Goal: Task Accomplishment & Management: Manage account settings

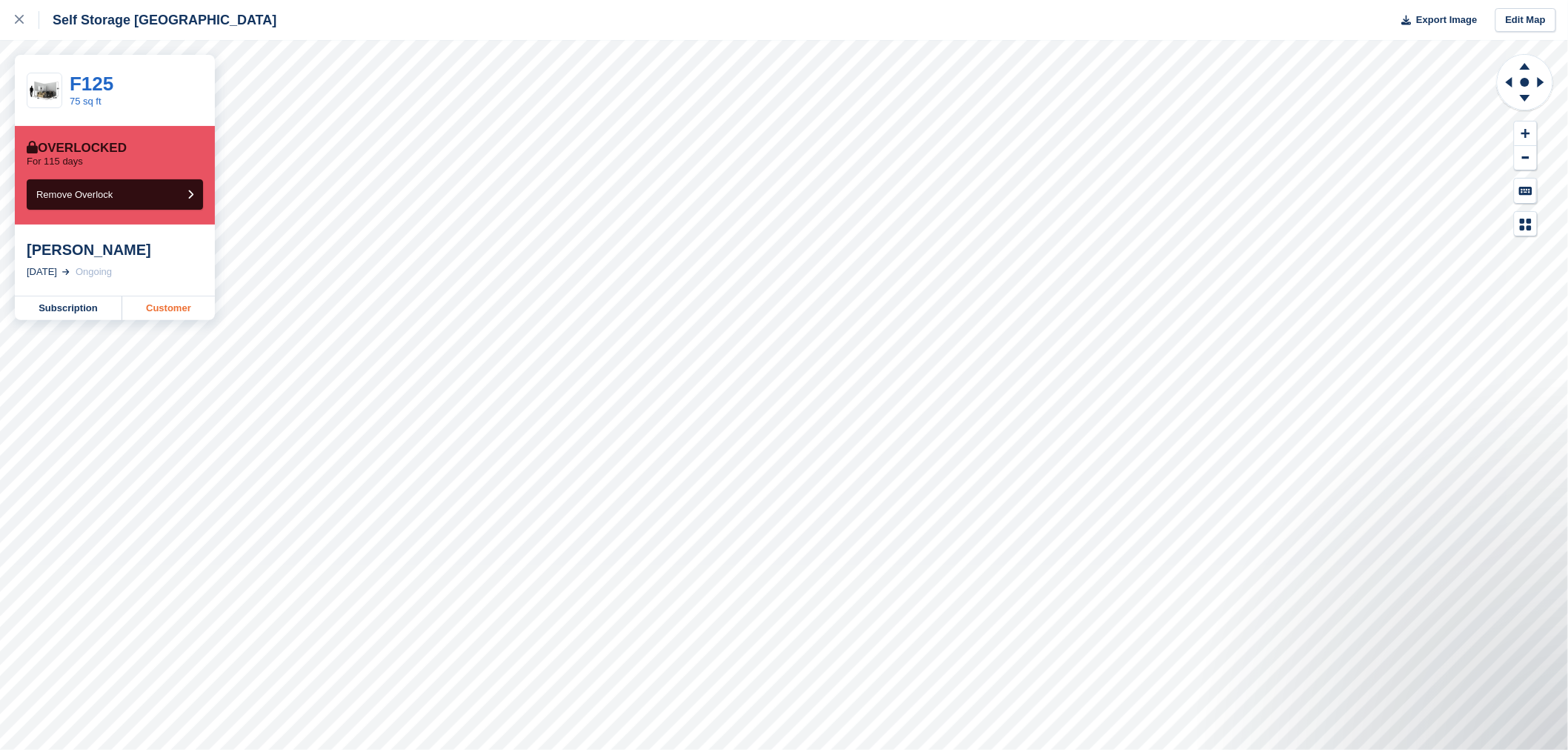
click at [161, 312] on link "Customer" at bounding box center [168, 308] width 93 height 24
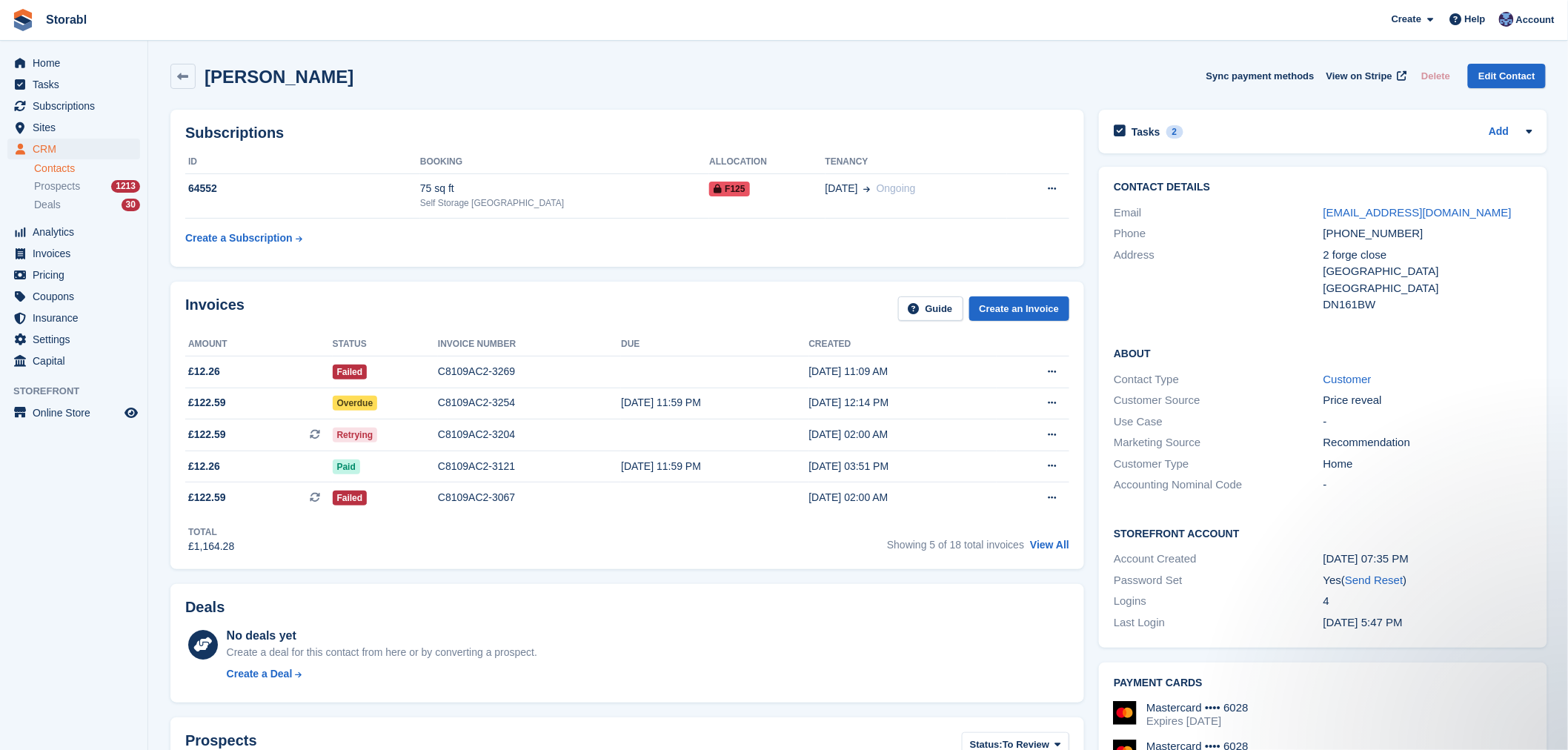
click at [1263, 142] on div "Tasks 2 Add Day 14 from day 45 letter- if not paid - auction [DATE]" at bounding box center [1323, 131] width 449 height 44
click at [1286, 135] on div "Tasks 2 Add" at bounding box center [1323, 131] width 419 height 20
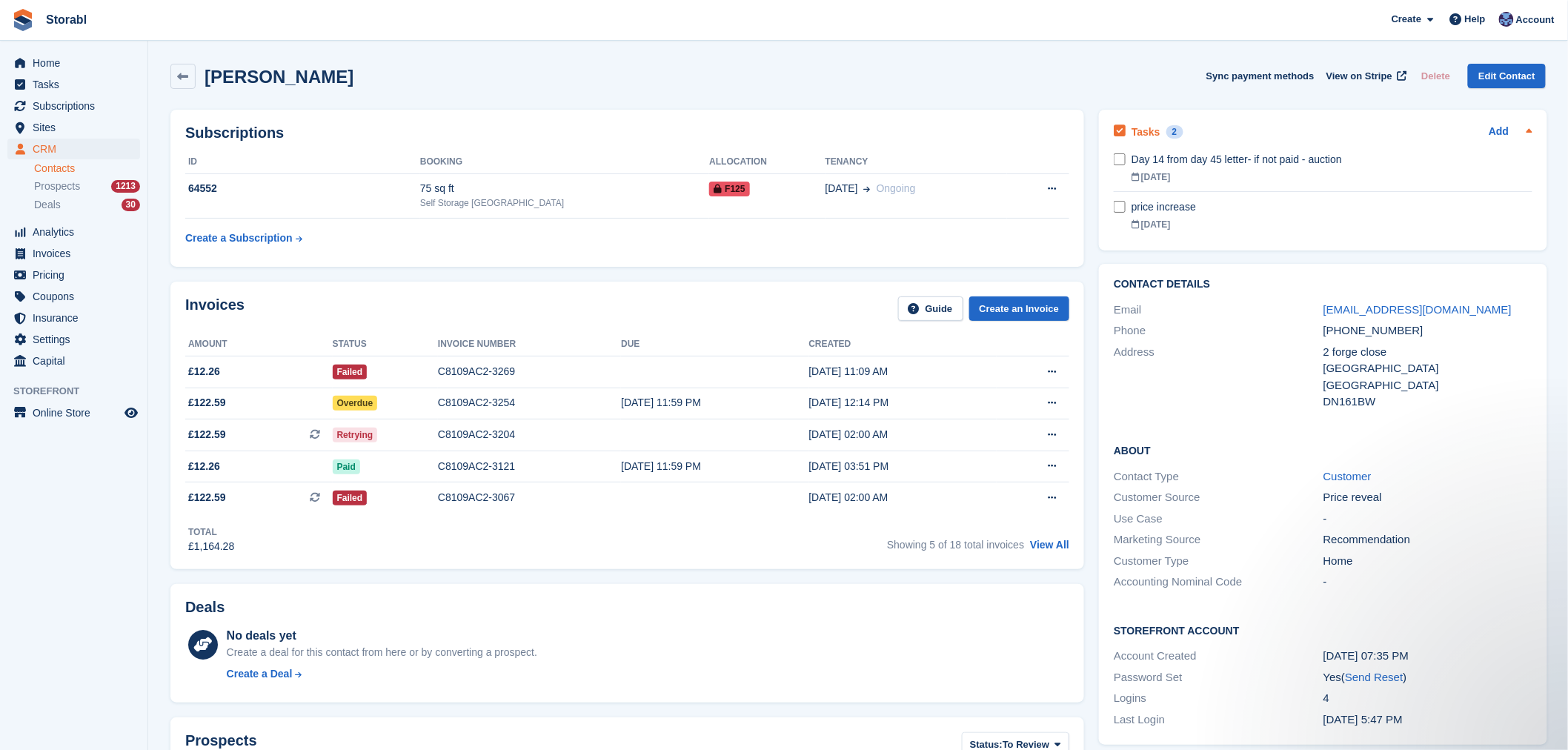
click at [1306, 123] on div "Tasks 2 Add" at bounding box center [1323, 131] width 419 height 20
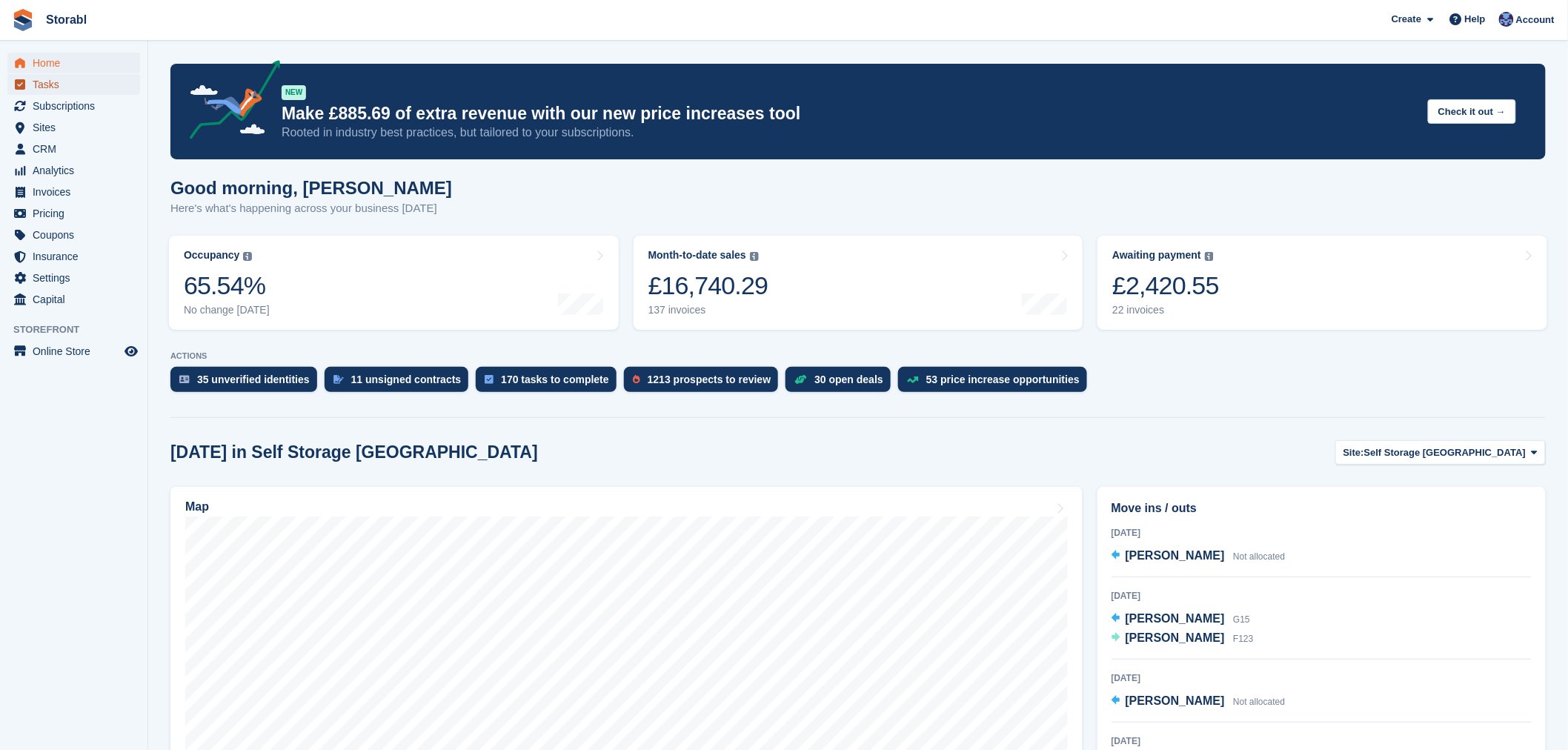
click at [82, 94] on span "Tasks" at bounding box center [76, 84] width 89 height 20
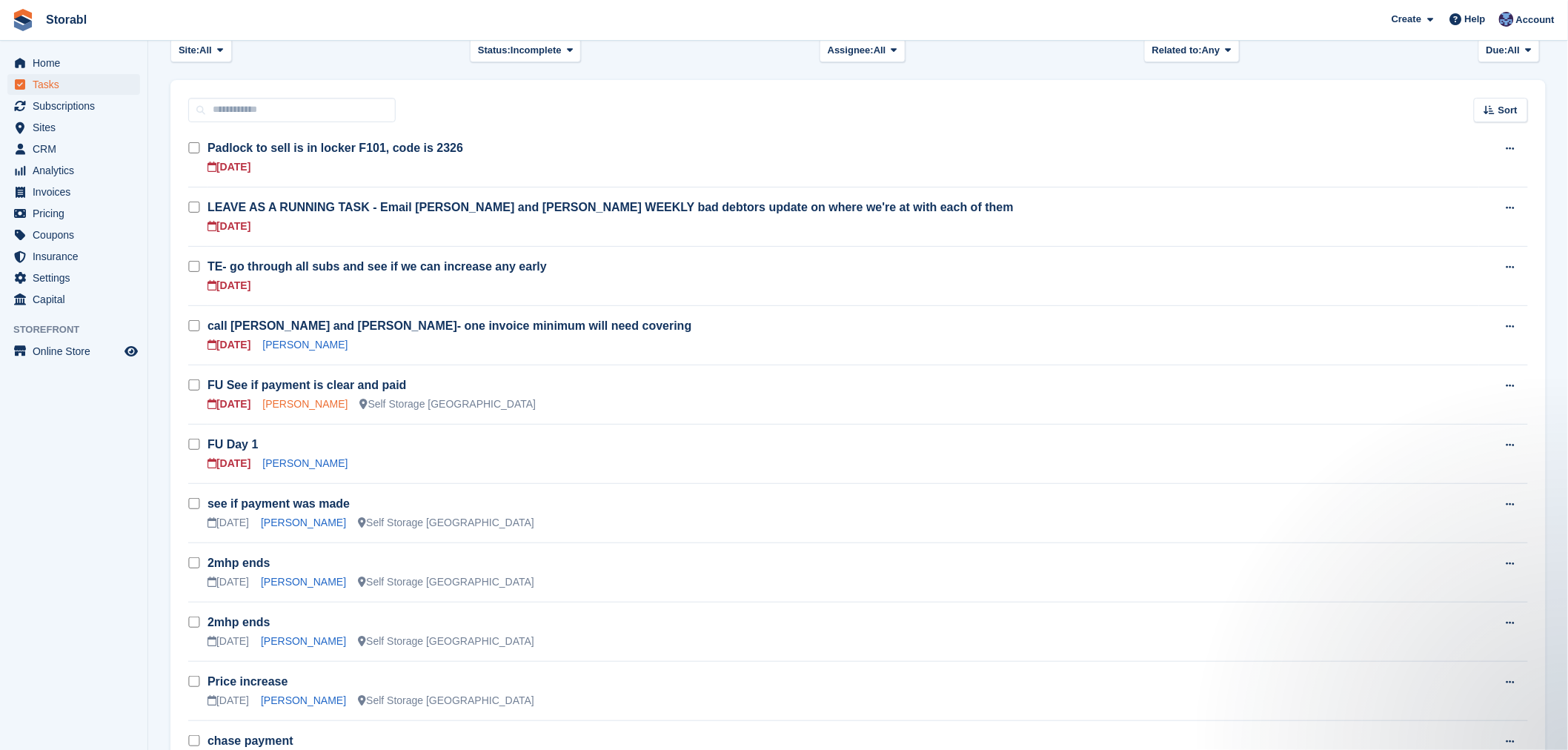
click at [316, 398] on link "Mollie ambrose" at bounding box center [305, 404] width 85 height 12
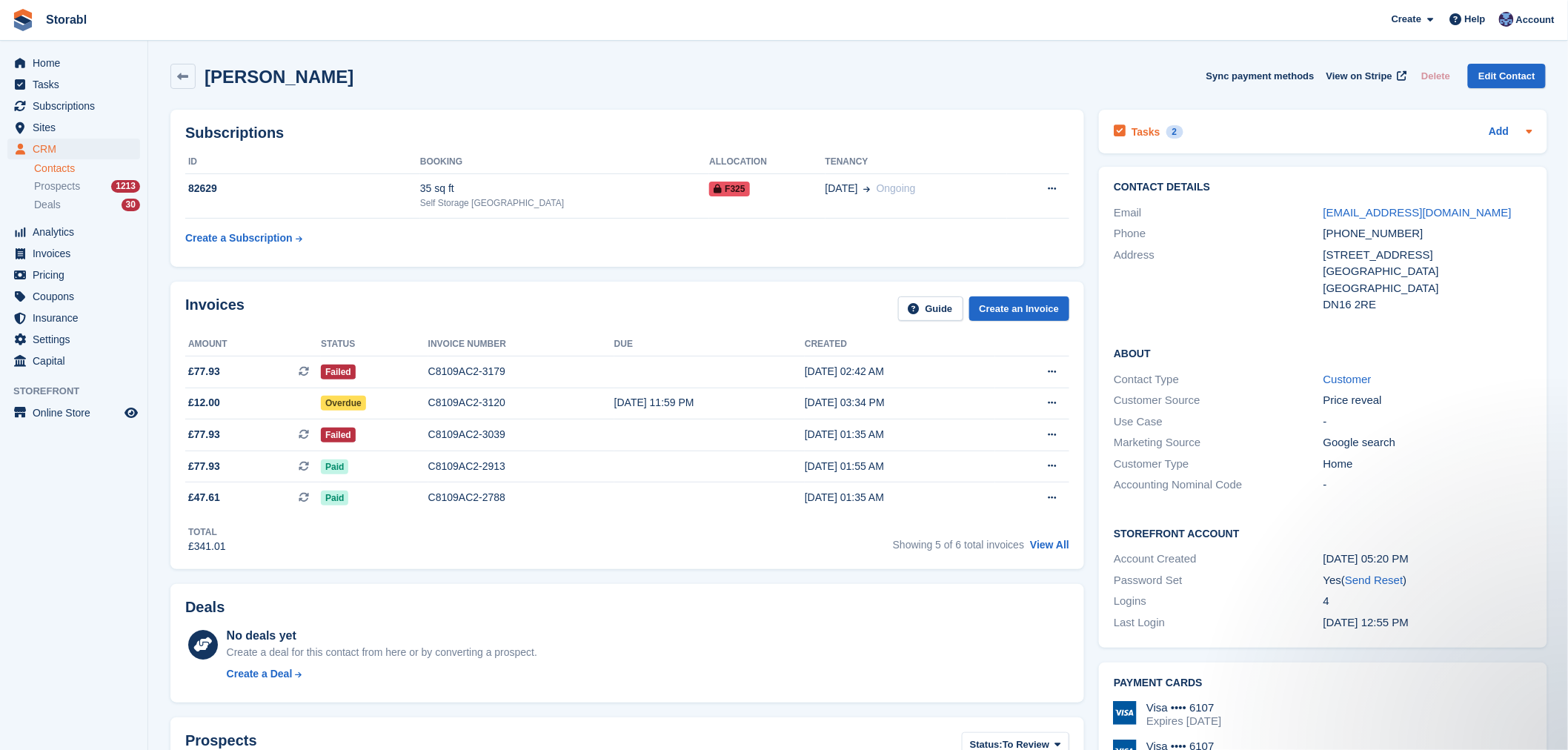
click at [1231, 139] on div "Tasks 2 Add" at bounding box center [1323, 131] width 419 height 20
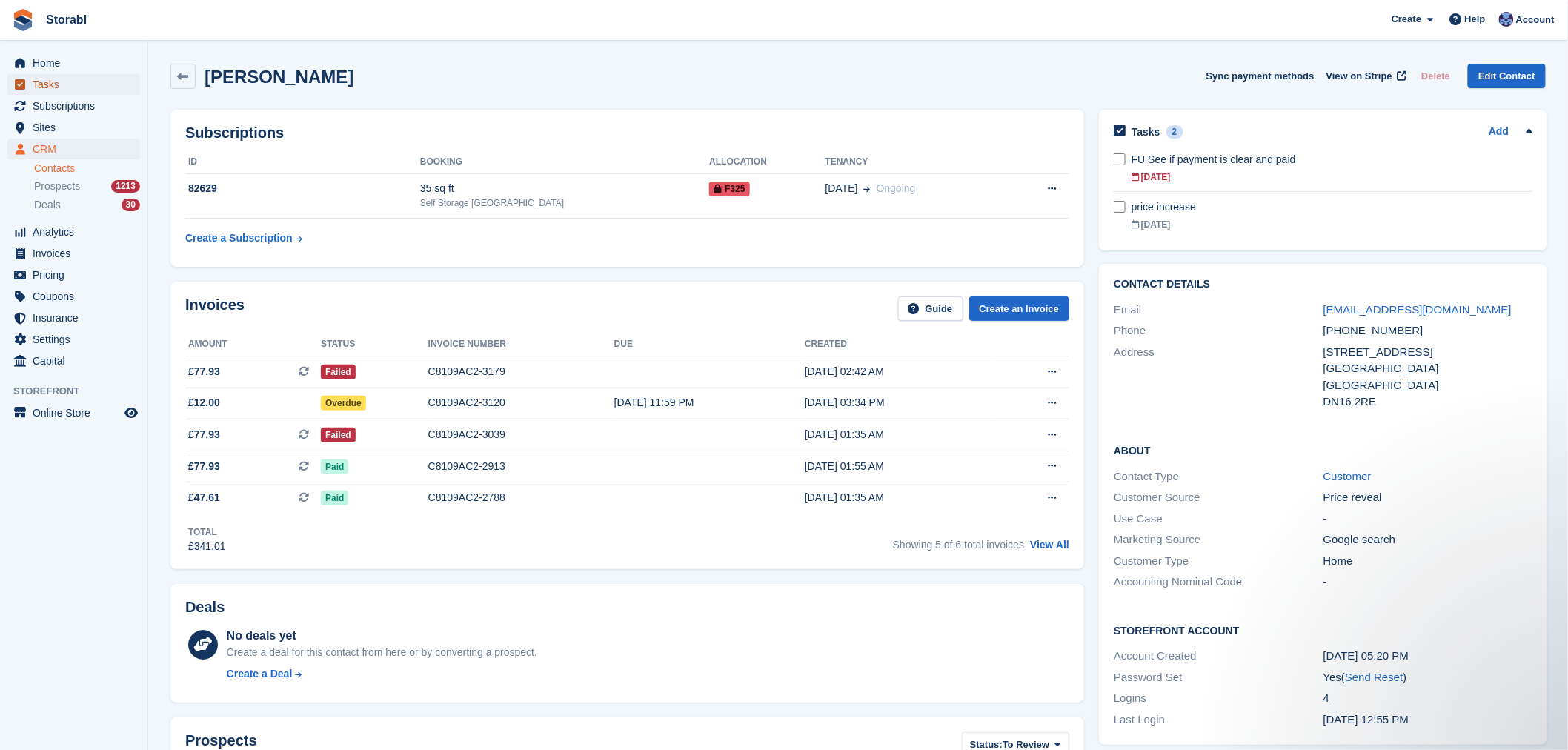
click at [47, 90] on span "Tasks" at bounding box center [76, 84] width 89 height 20
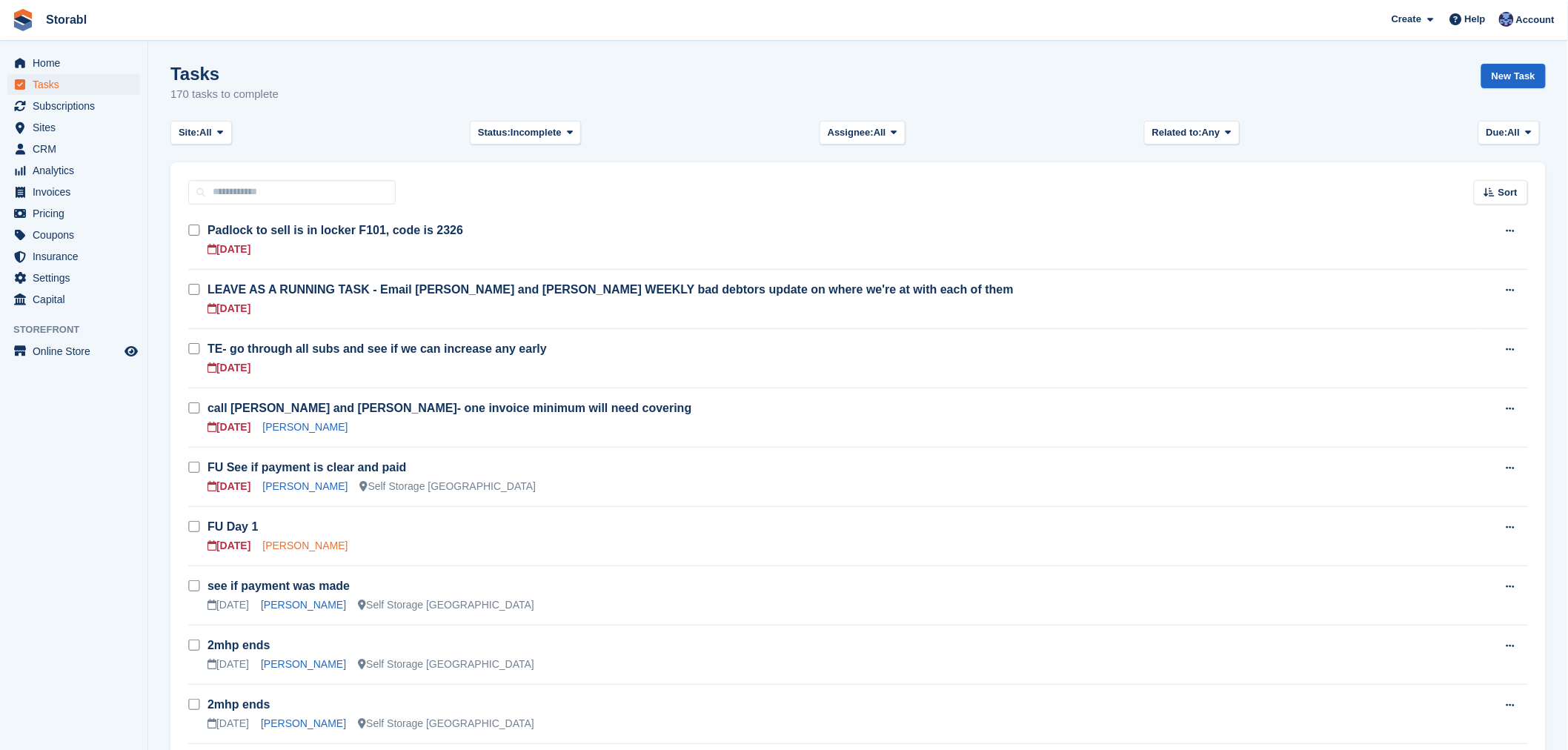
click at [285, 549] on link "Swan jones" at bounding box center [305, 545] width 85 height 12
